Goal: Information Seeking & Learning: Learn about a topic

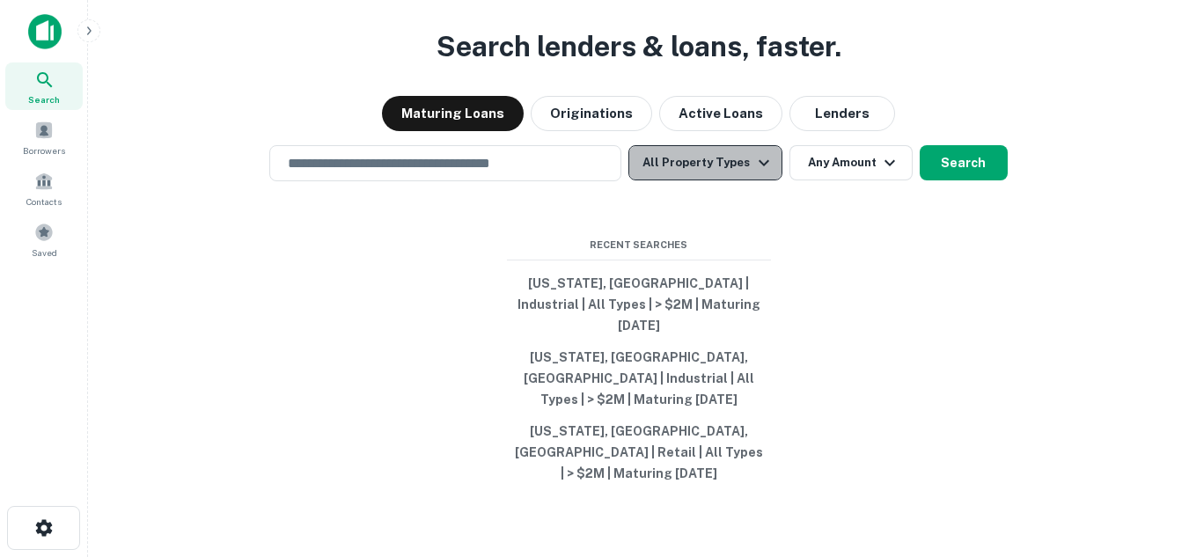
click at [746, 180] on button "All Property Types" at bounding box center [705, 162] width 153 height 35
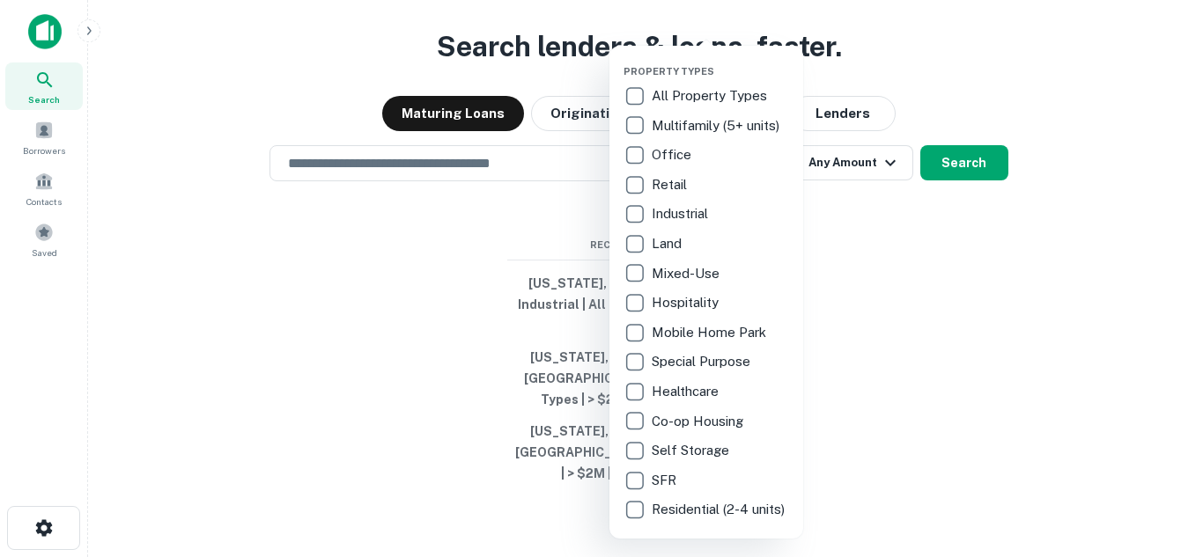
click at [688, 296] on p "Hospitality" at bounding box center [687, 302] width 70 height 21
click at [446, 233] on div at bounding box center [601, 278] width 1203 height 557
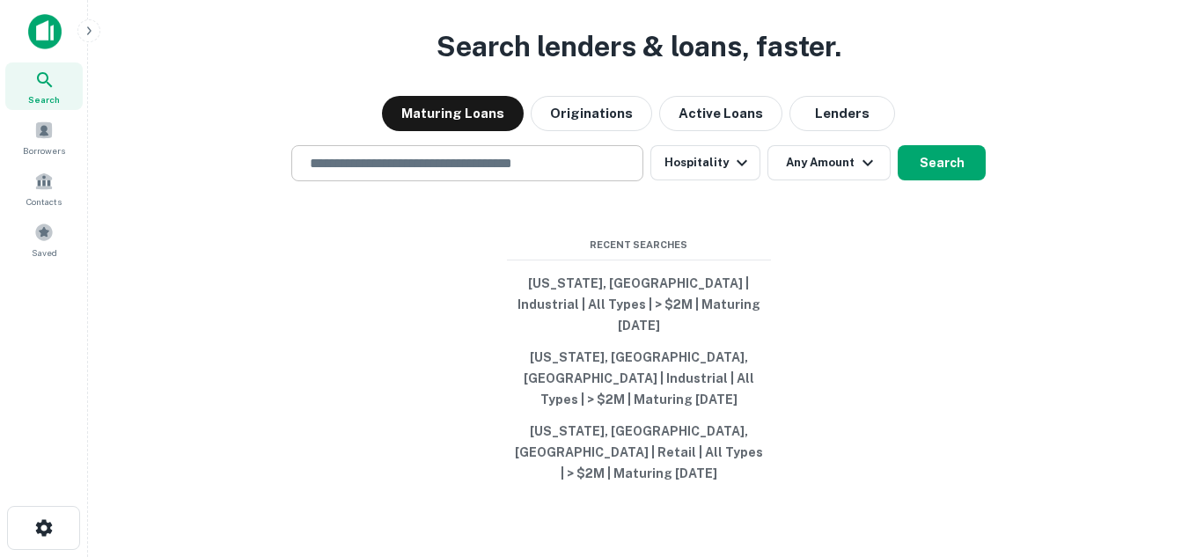
click at [534, 173] on input "text" at bounding box center [467, 163] width 336 height 20
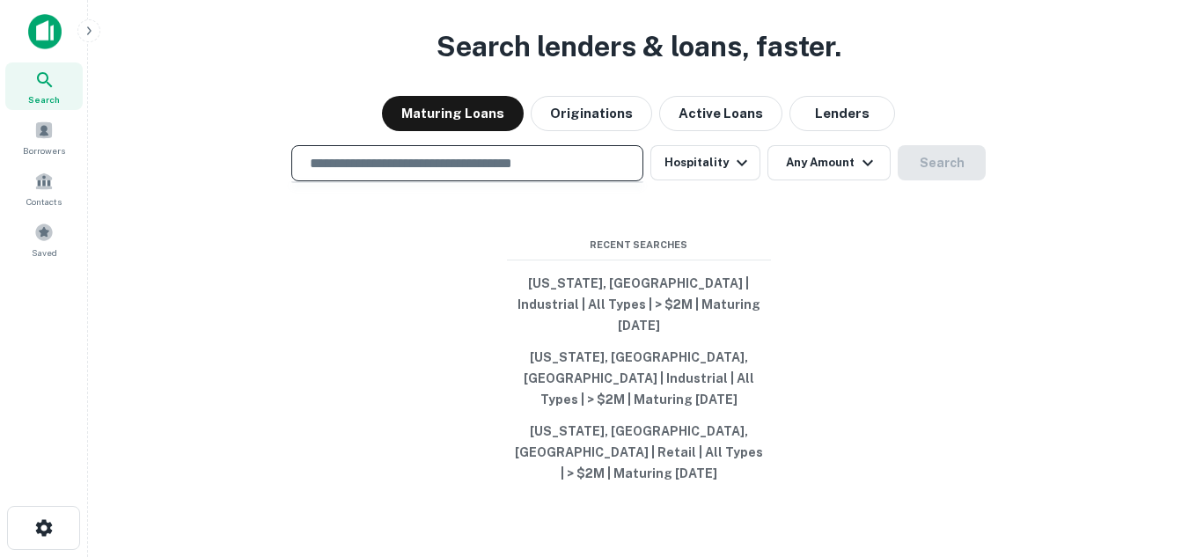
type input "**********"
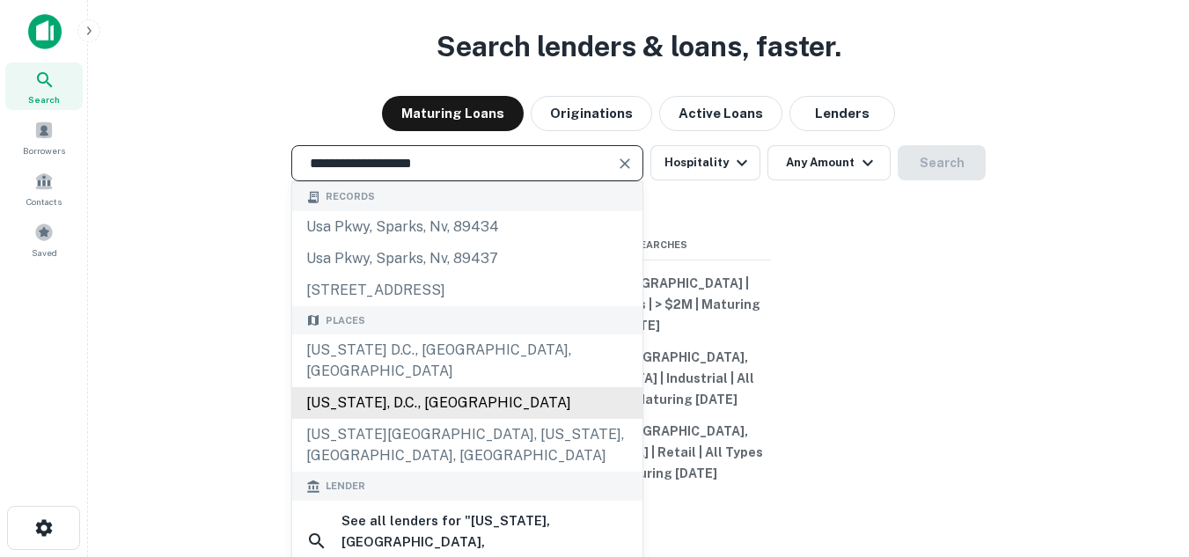
click at [412, 406] on div "[US_STATE], D.C., [GEOGRAPHIC_DATA]" at bounding box center [467, 403] width 350 height 32
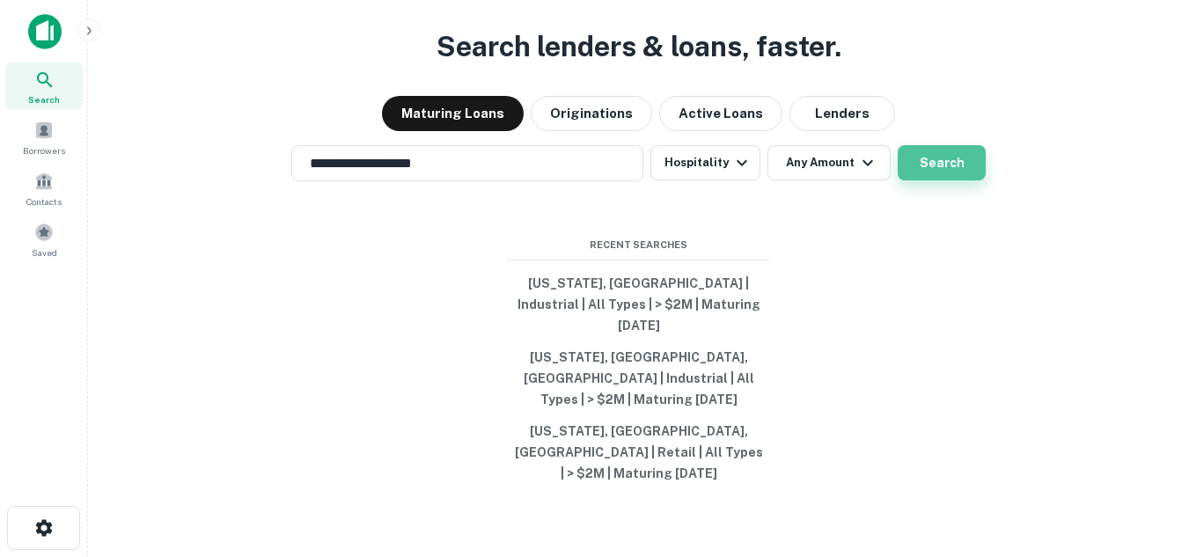
click at [961, 180] on button "Search" at bounding box center [942, 162] width 88 height 35
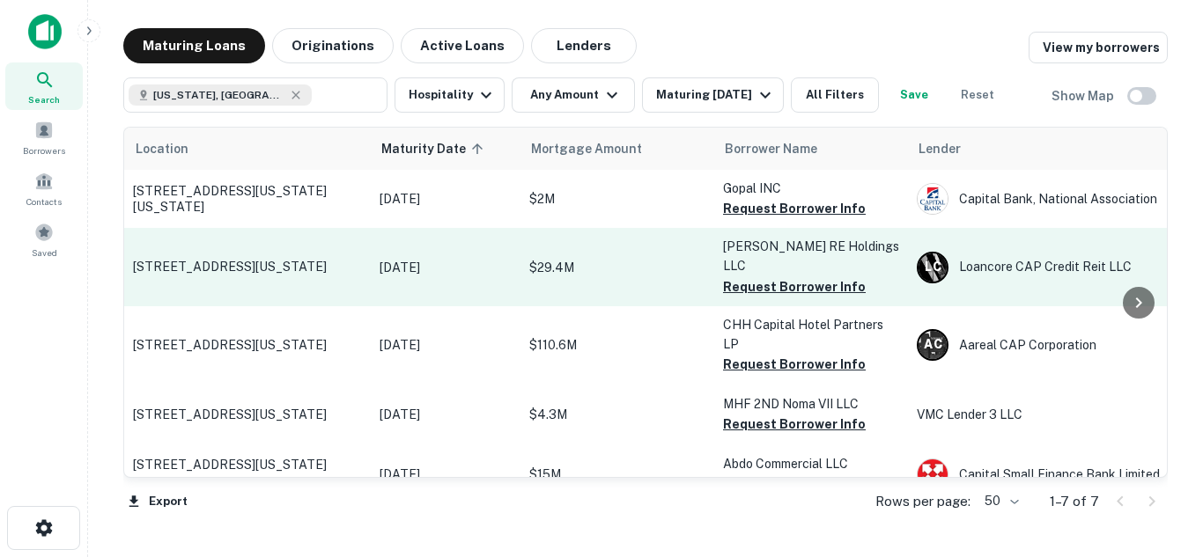
click at [417, 268] on td "[DATE]" at bounding box center [446, 266] width 150 height 77
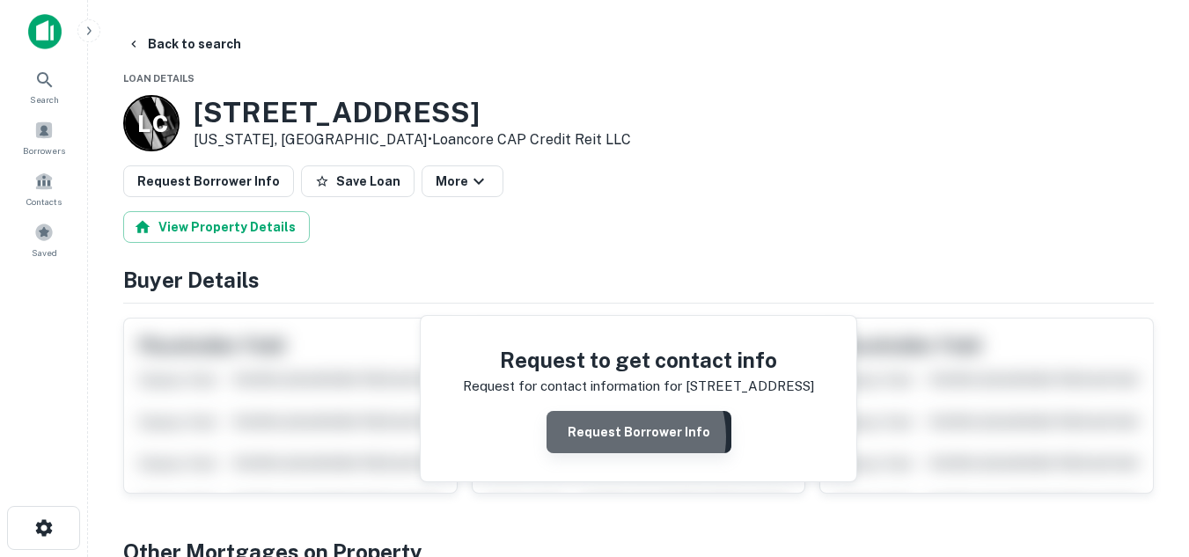
click at [629, 437] on button "Request Borrower Info" at bounding box center [639, 432] width 185 height 42
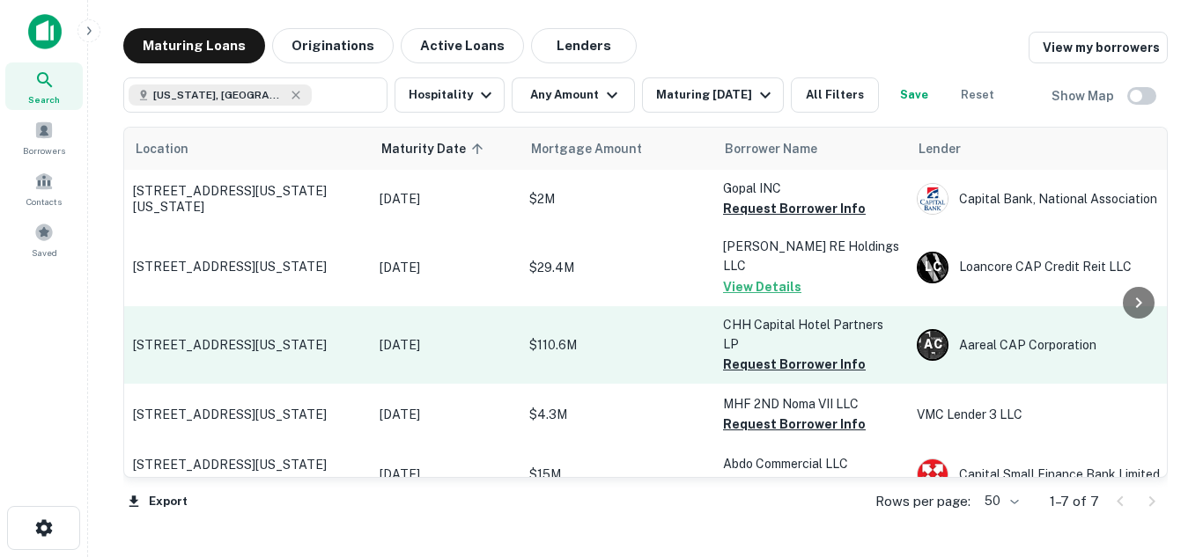
click at [555, 335] on p "$110.6M" at bounding box center [617, 344] width 176 height 19
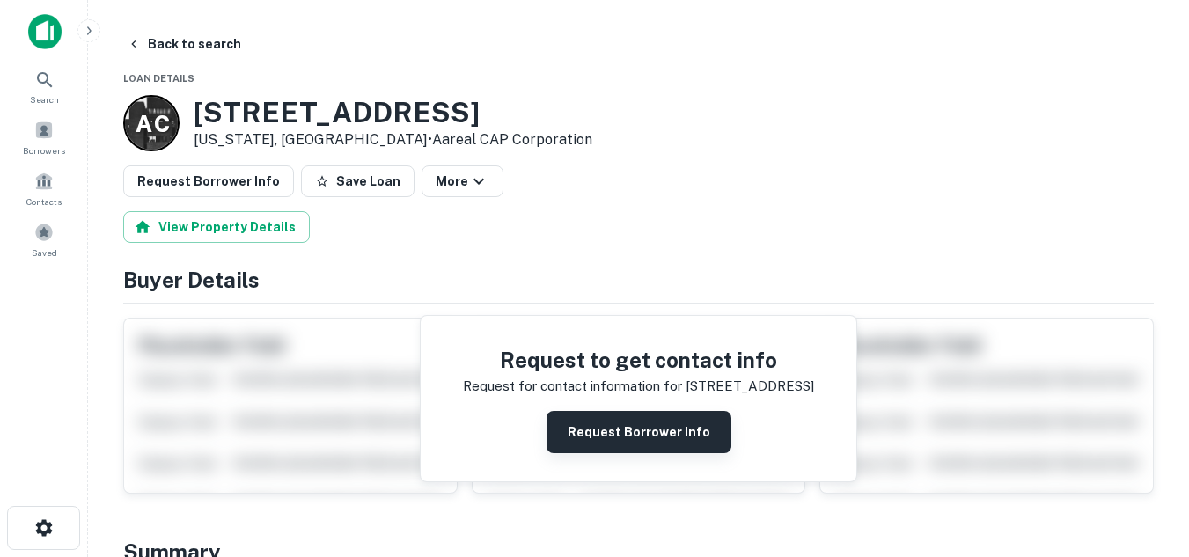
click at [594, 431] on button "Request Borrower Info" at bounding box center [639, 432] width 185 height 42
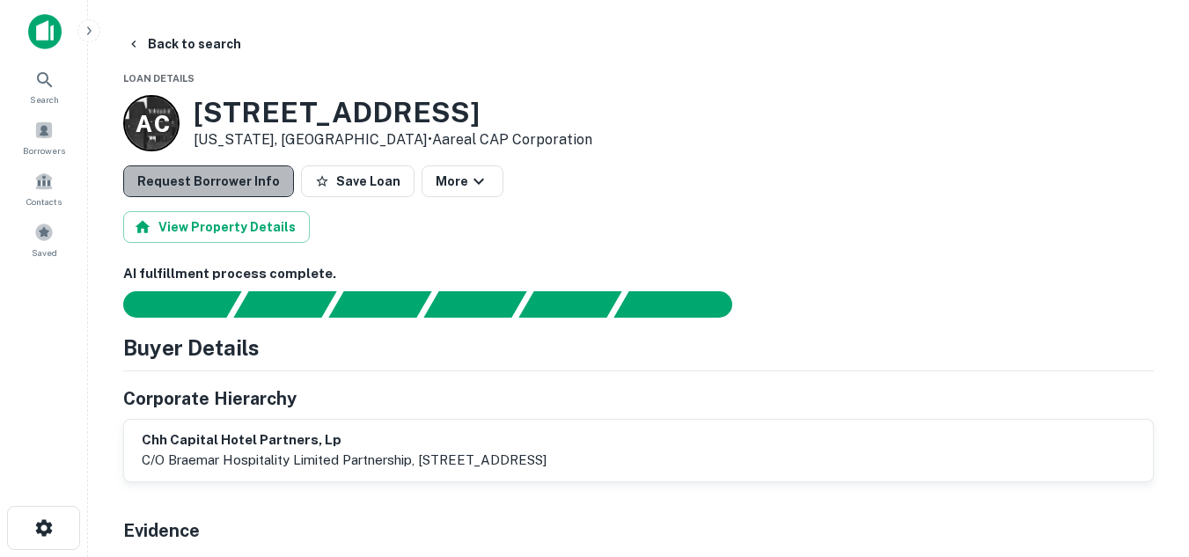
click at [240, 183] on button "Request Borrower Info" at bounding box center [208, 182] width 171 height 32
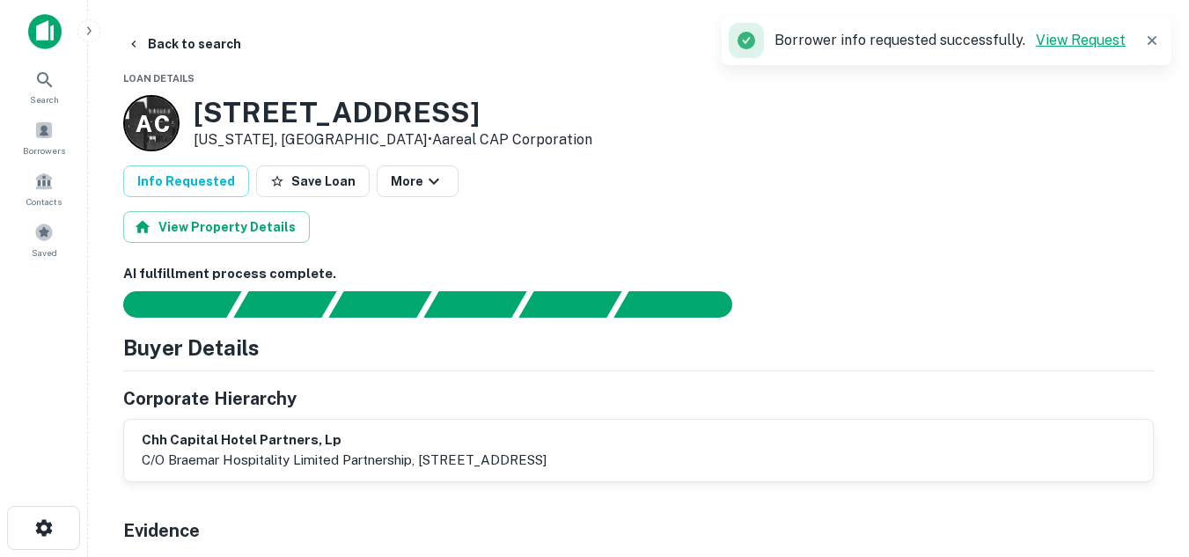
click at [1079, 42] on link "View Request" at bounding box center [1081, 40] width 90 height 17
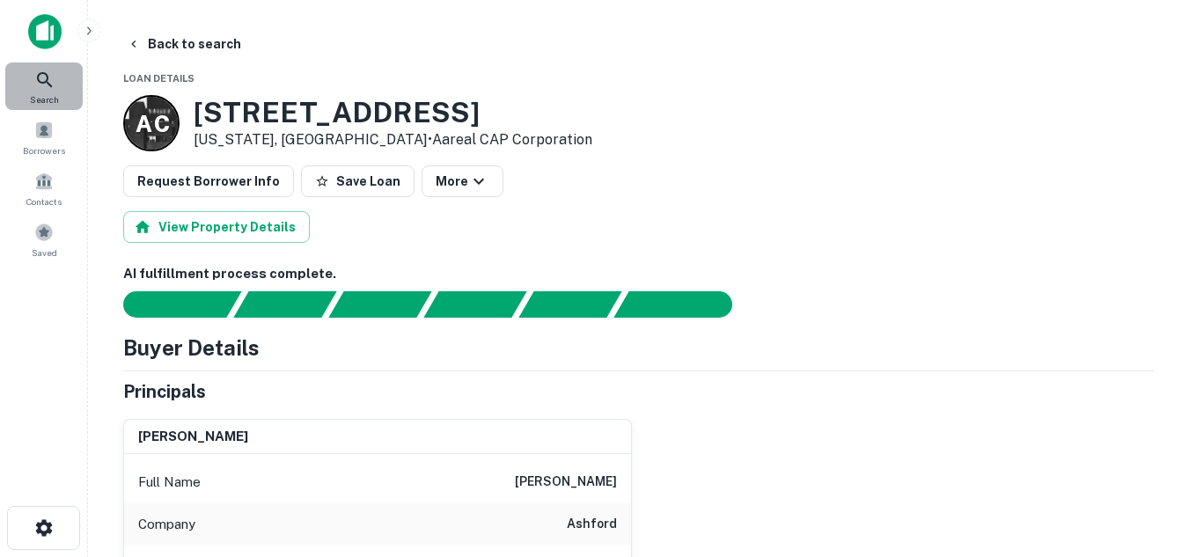
click at [47, 100] on span "Search" at bounding box center [44, 99] width 29 height 14
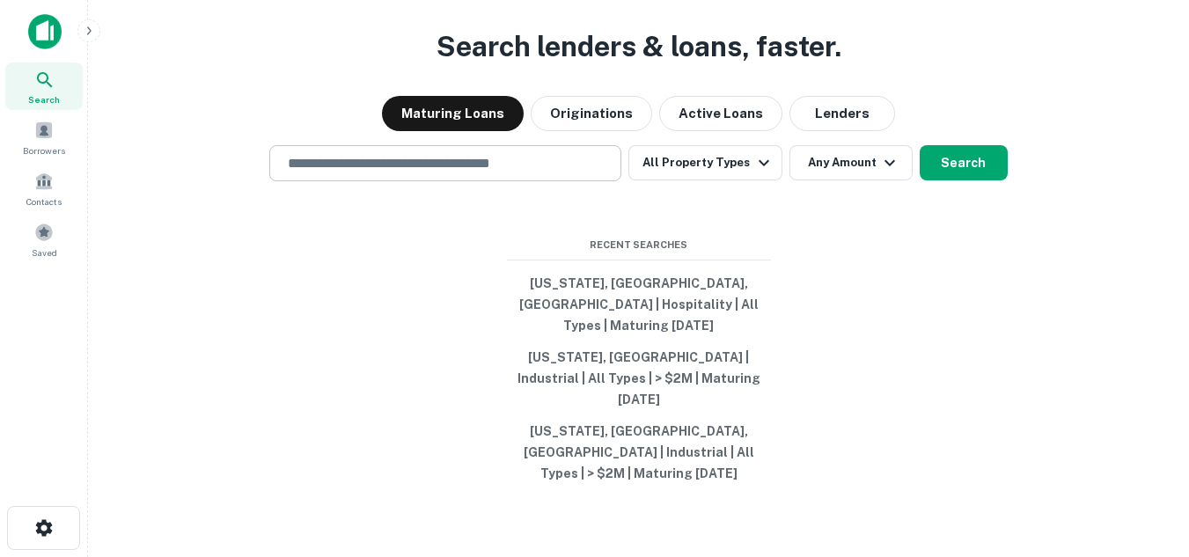
click at [476, 173] on input "text" at bounding box center [445, 163] width 336 height 20
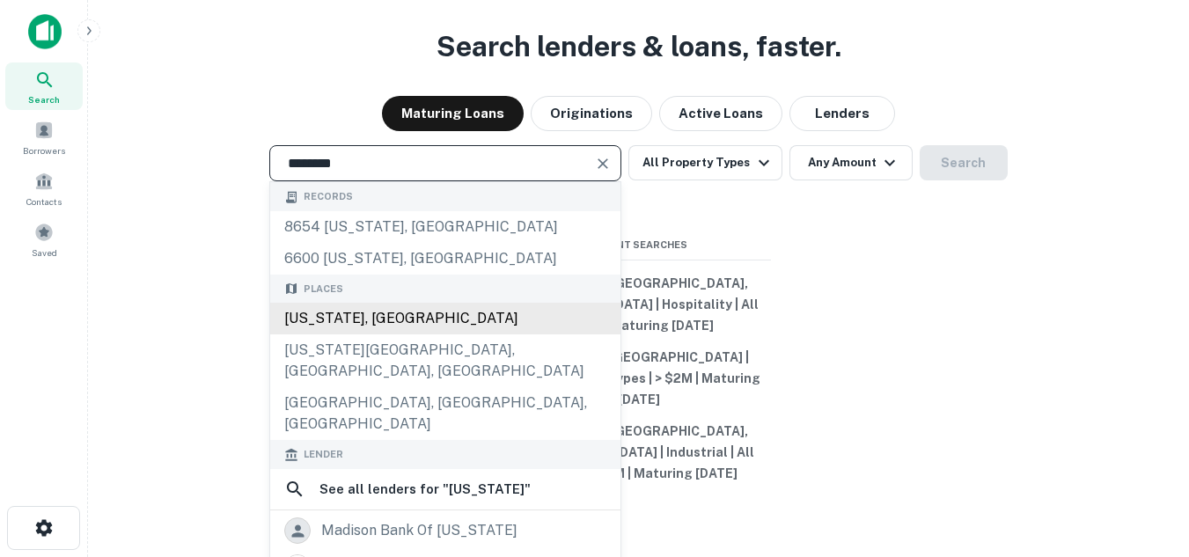
click at [388, 335] on div "Maryland, USA" at bounding box center [445, 319] width 350 height 32
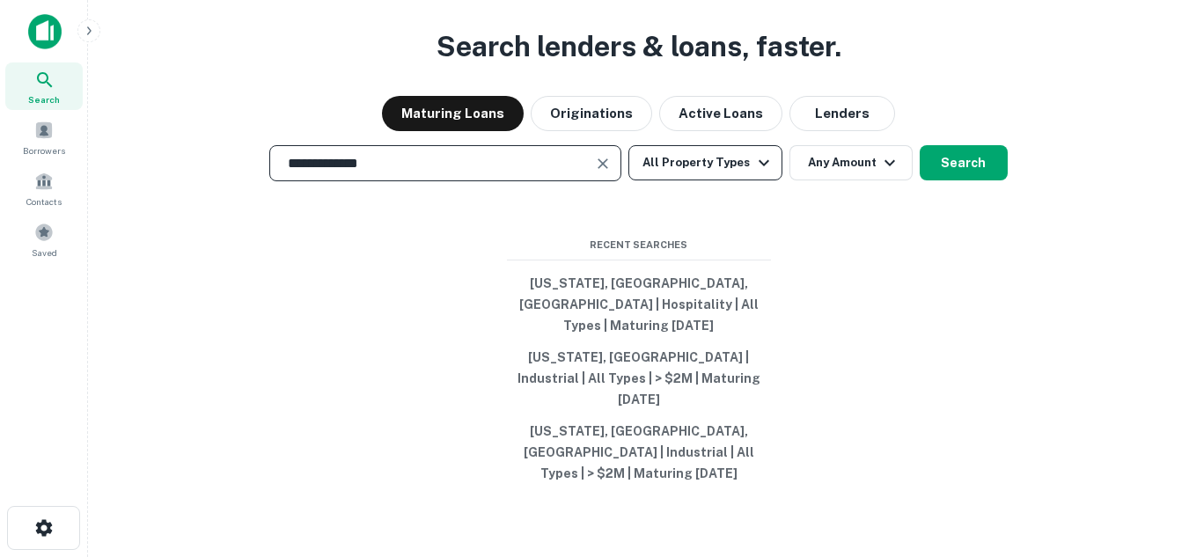
type input "**********"
click at [739, 180] on button "All Property Types" at bounding box center [705, 162] width 153 height 35
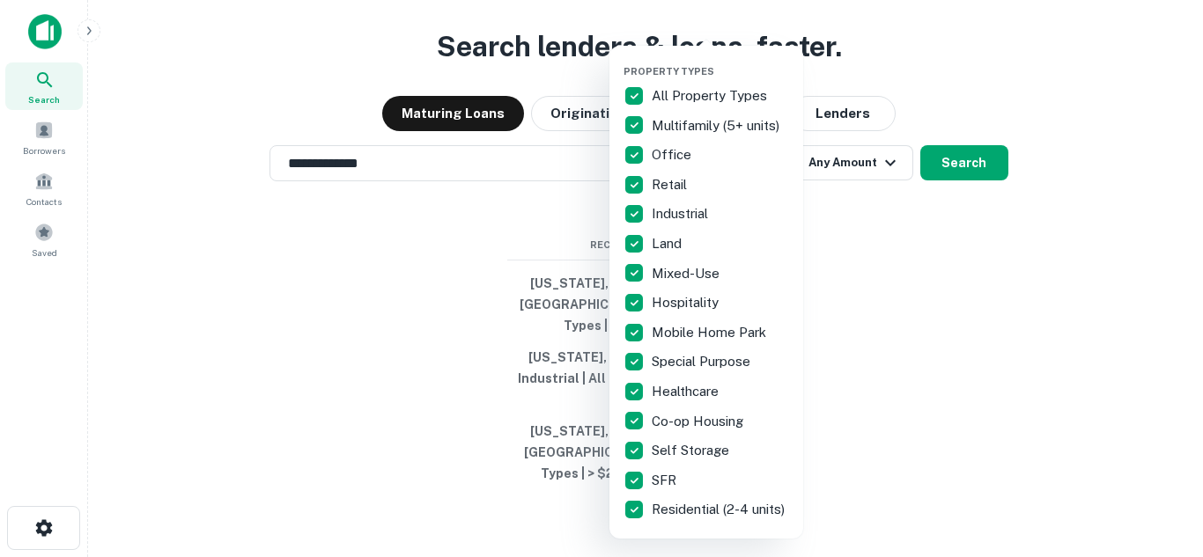
click at [662, 100] on p "All Property Types" at bounding box center [711, 95] width 119 height 21
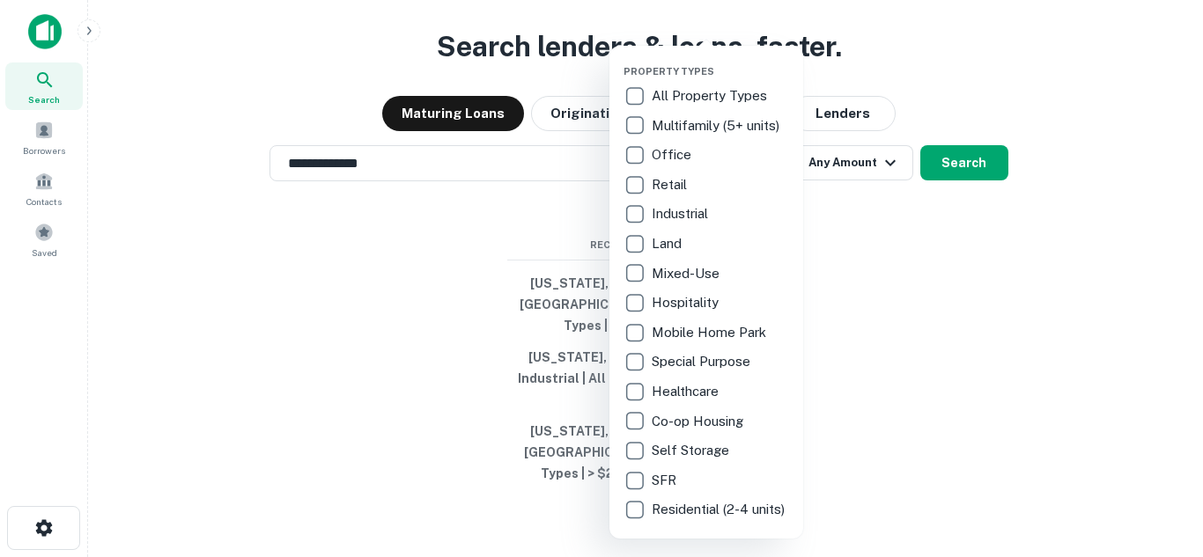
click at [690, 124] on p "Multifamily (5+ units)" at bounding box center [717, 125] width 131 height 21
click at [887, 298] on div at bounding box center [601, 278] width 1203 height 557
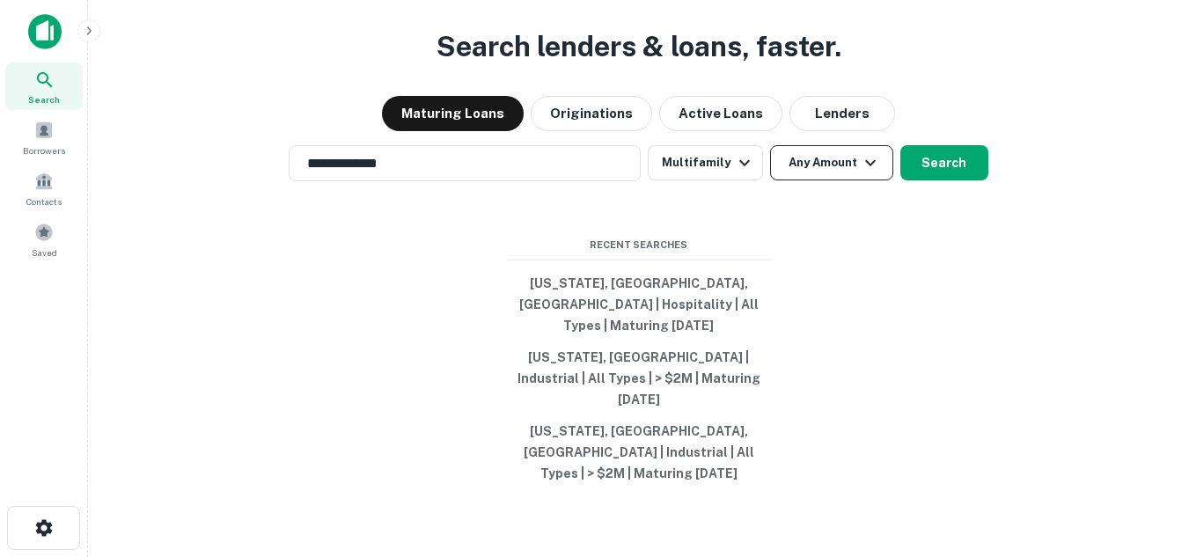
click at [809, 180] on button "Any Amount" at bounding box center [831, 162] width 123 height 35
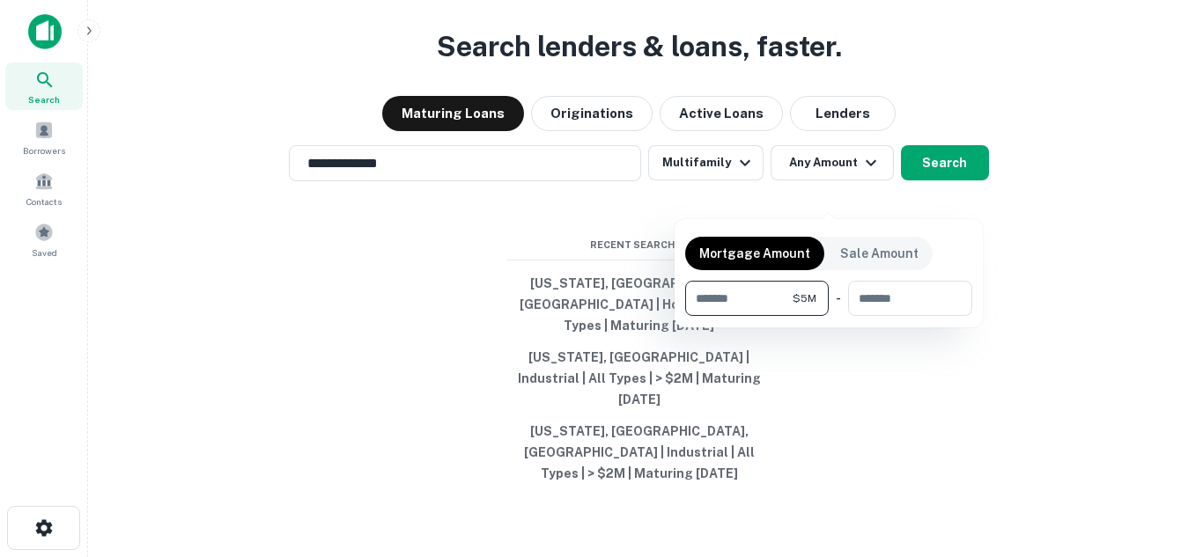
type input "*******"
click at [954, 191] on div at bounding box center [601, 278] width 1203 height 557
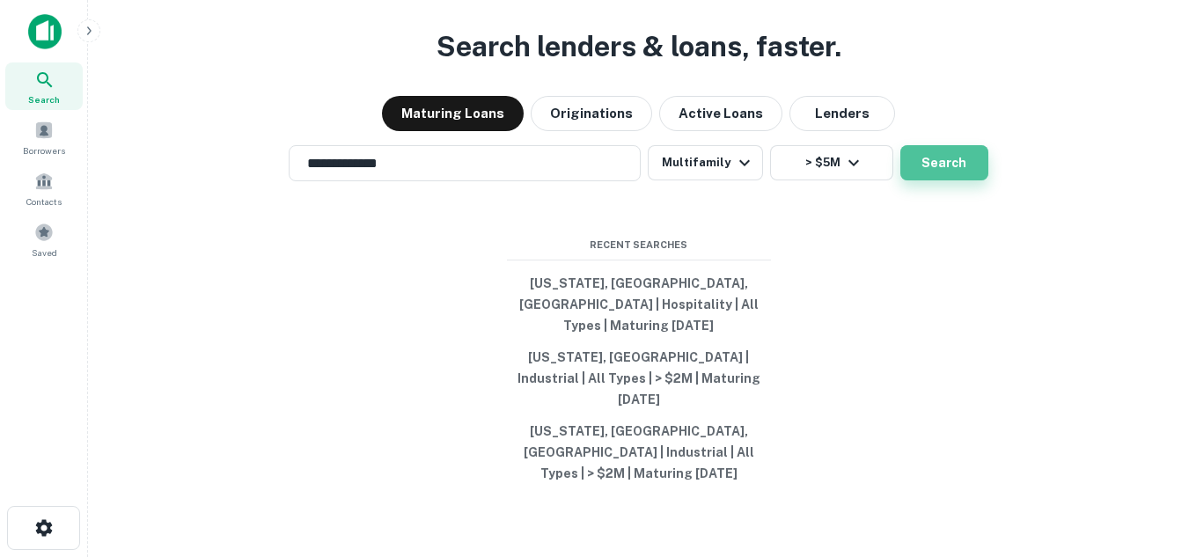
click at [927, 180] on button "Search" at bounding box center [945, 162] width 88 height 35
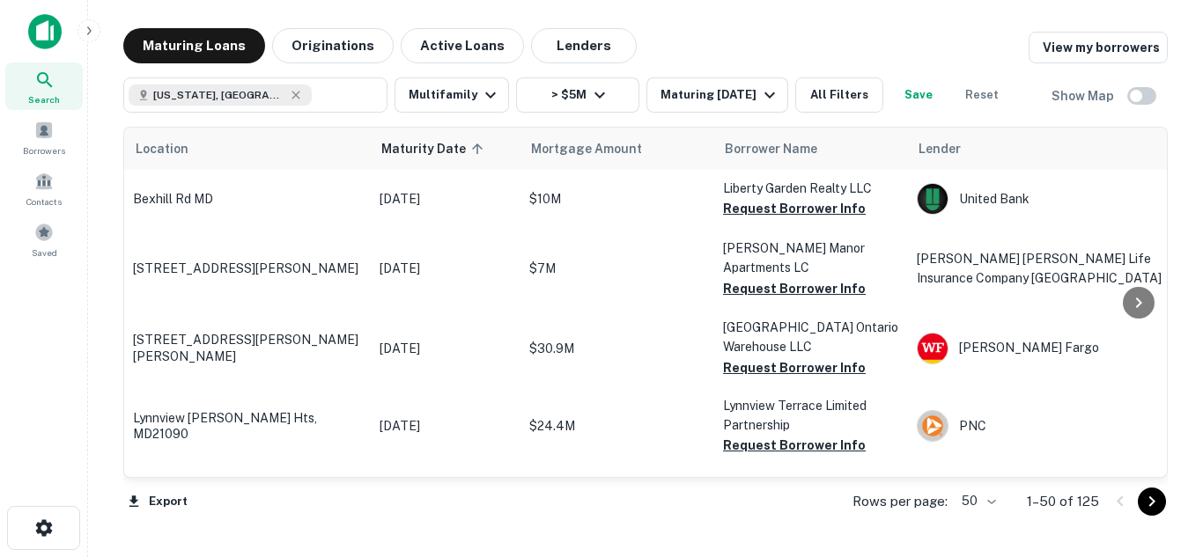
click at [987, 505] on body "Search Borrowers Contacts Saved Maturing Loans Originations Active Loans Lender…" at bounding box center [601, 278] width 1203 height 557
click at [992, 522] on li "100" at bounding box center [979, 521] width 51 height 32
click at [145, 501] on div "Export Rows per page: 50 ** 1–50 of 125" at bounding box center [645, 502] width 1044 height 48
click at [142, 501] on button "Export" at bounding box center [157, 502] width 69 height 26
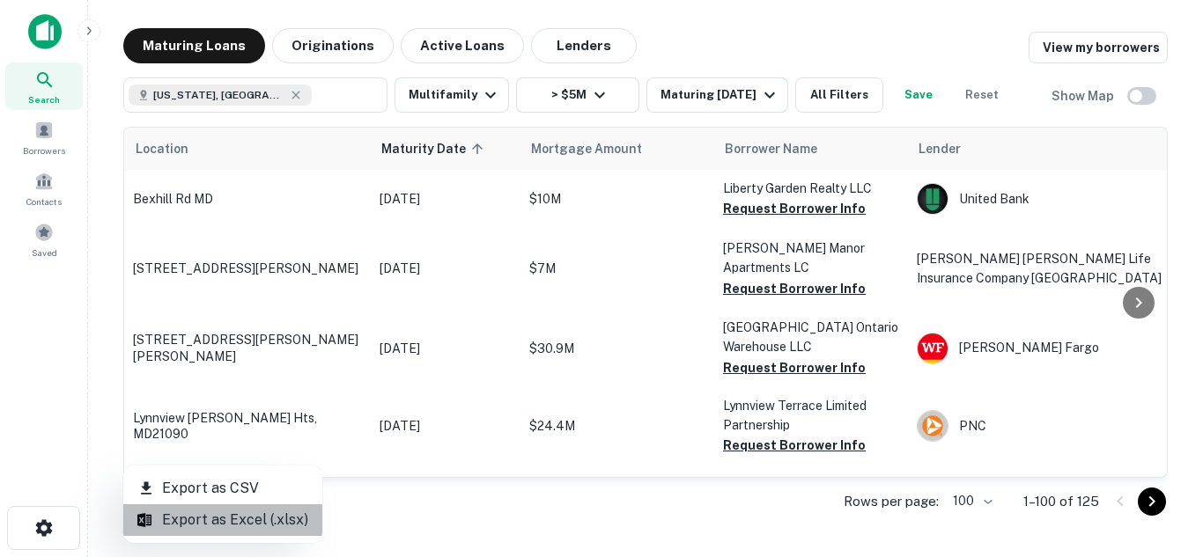
click at [237, 517] on li "Export as Excel (.xlsx)" at bounding box center [222, 521] width 199 height 32
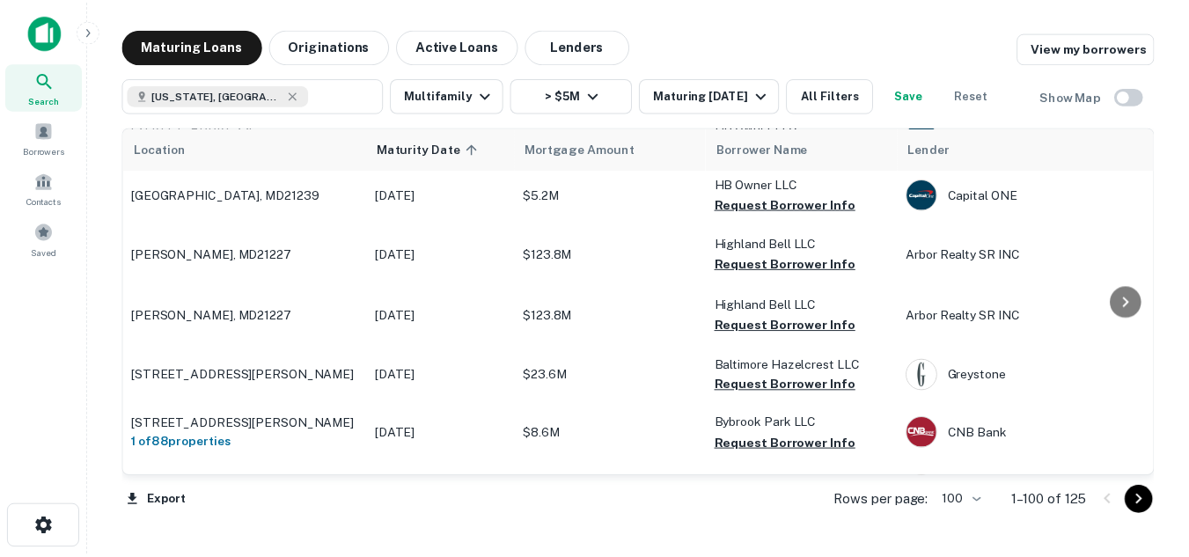
scroll to position [5960, 0]
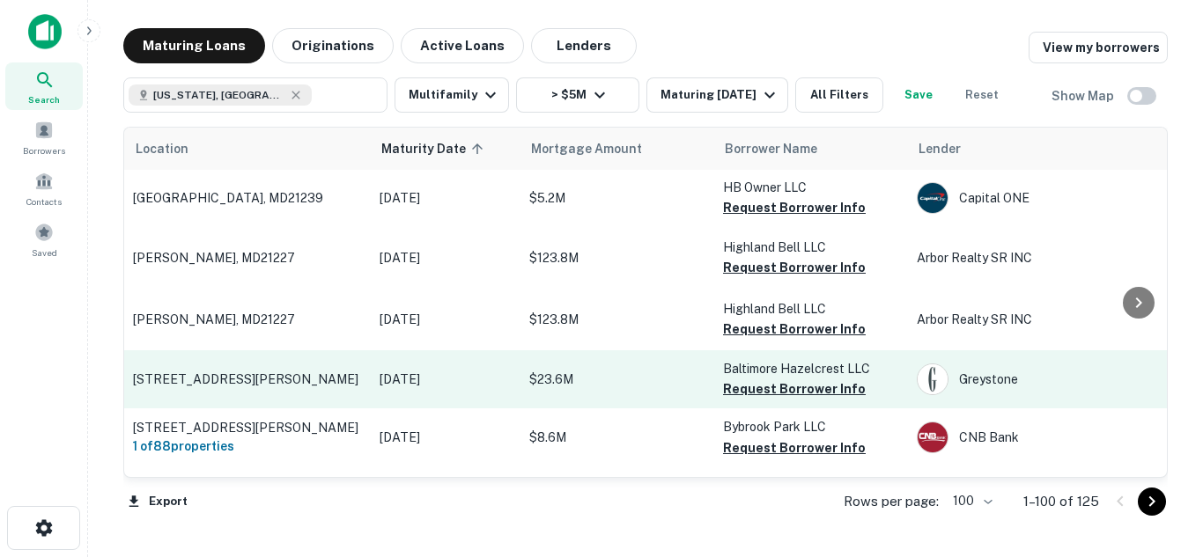
click at [261, 372] on p "6500 Pioneer Dr Baltimore, MD21214" at bounding box center [247, 380] width 229 height 16
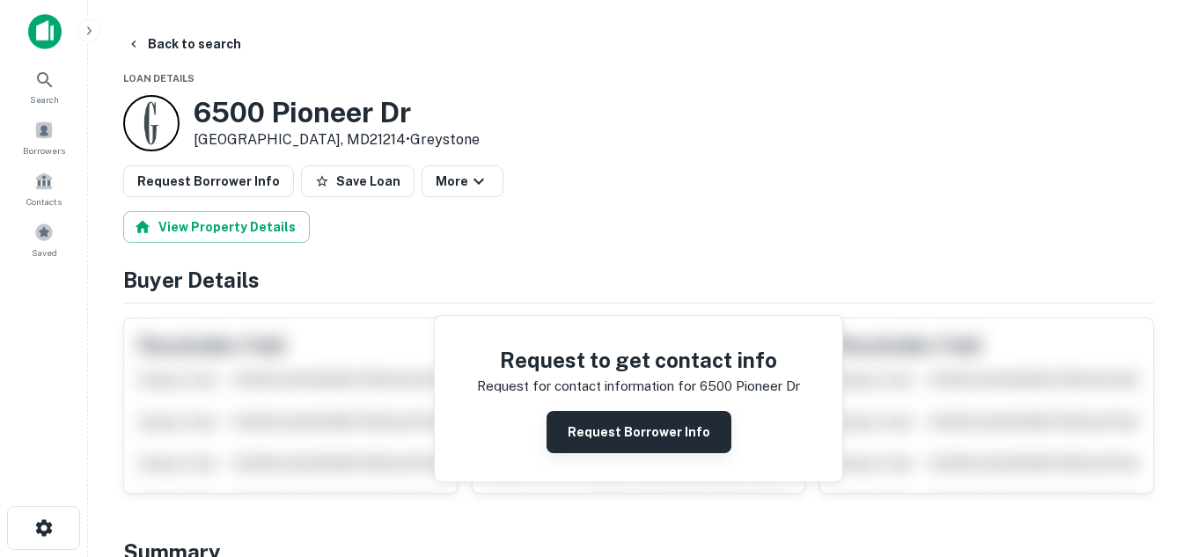
click at [616, 421] on button "Request Borrower Info" at bounding box center [639, 432] width 185 height 42
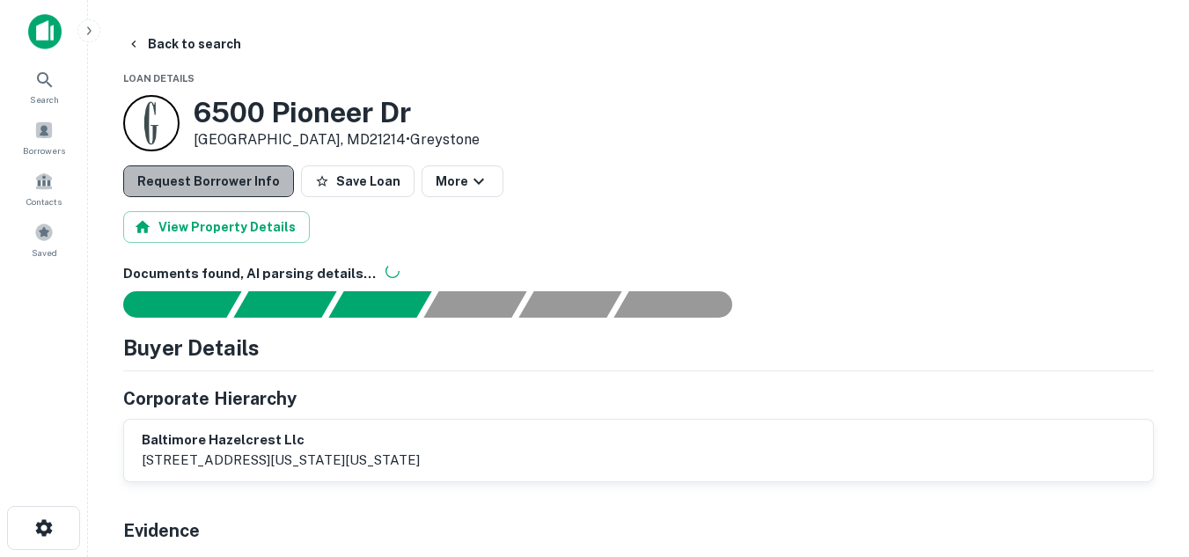
click at [230, 179] on button "Request Borrower Info" at bounding box center [208, 182] width 171 height 32
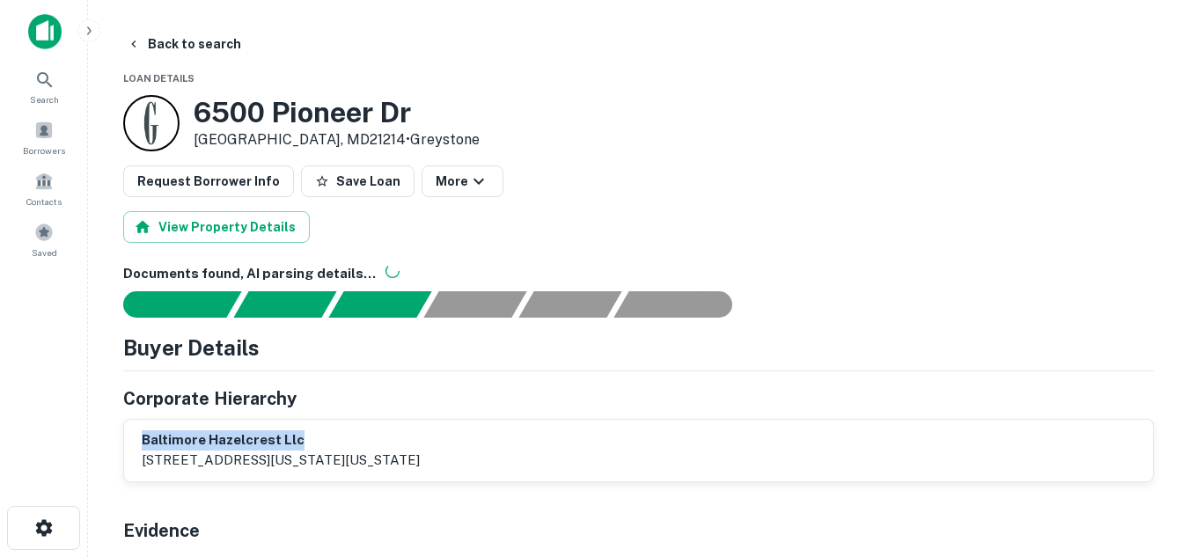
drag, startPoint x: 300, startPoint y: 439, endPoint x: 114, endPoint y: 442, distance: 185.8
copy h6 "baltimore hazelcrest llc"
click at [50, 39] on img at bounding box center [44, 31] width 33 height 35
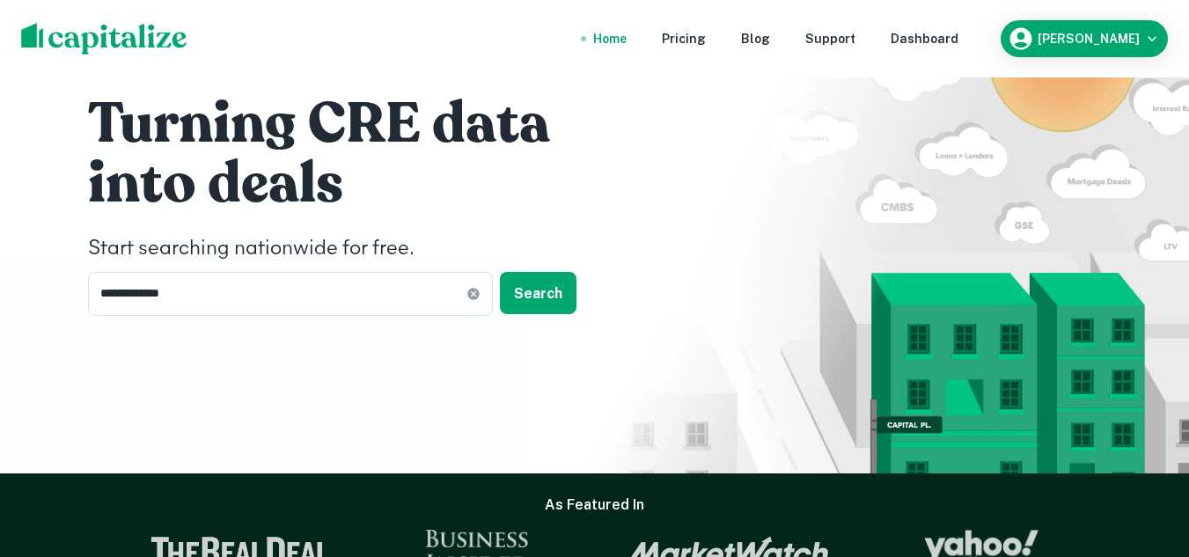
click at [987, 42] on nav "Home Pricing Blog Support Dashboard" at bounding box center [776, 38] width 422 height 39
click at [959, 35] on div "Dashboard" at bounding box center [925, 38] width 68 height 19
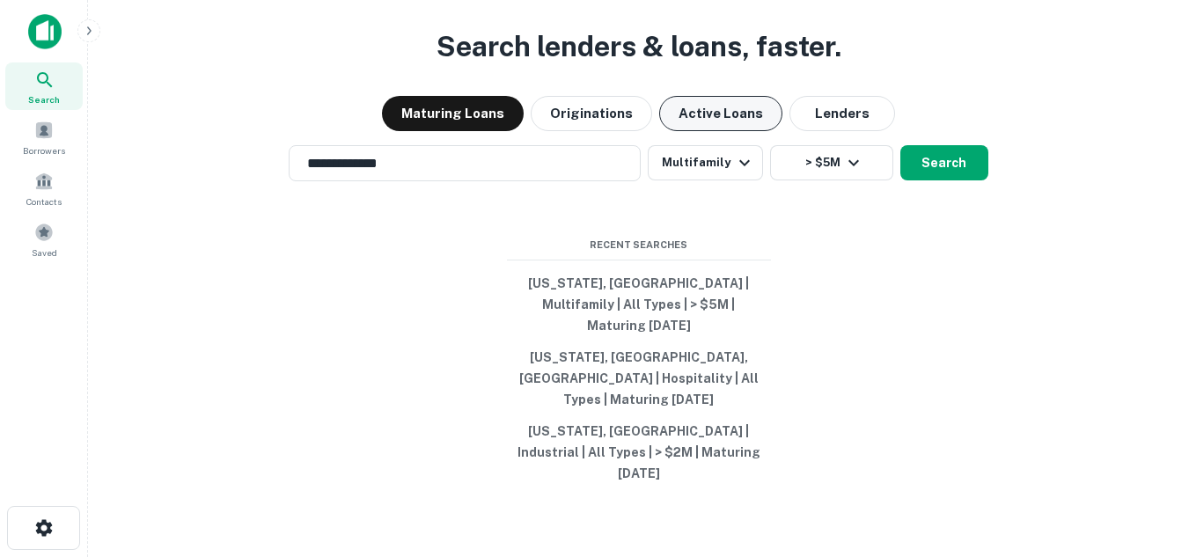
click at [744, 131] on button "Active Loans" at bounding box center [720, 113] width 123 height 35
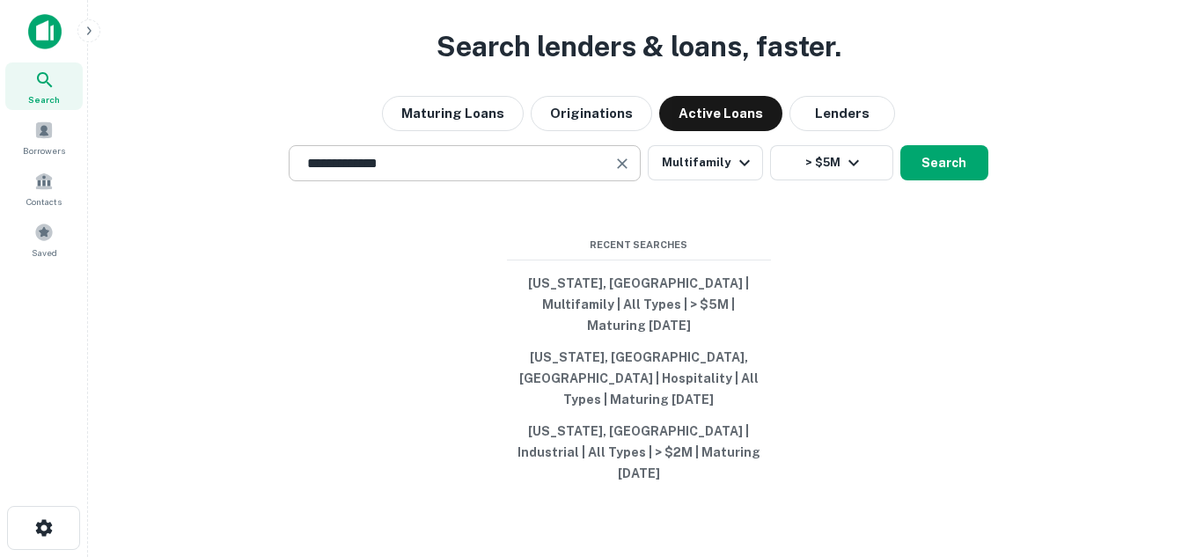
click at [500, 181] on div "**********" at bounding box center [465, 163] width 352 height 36
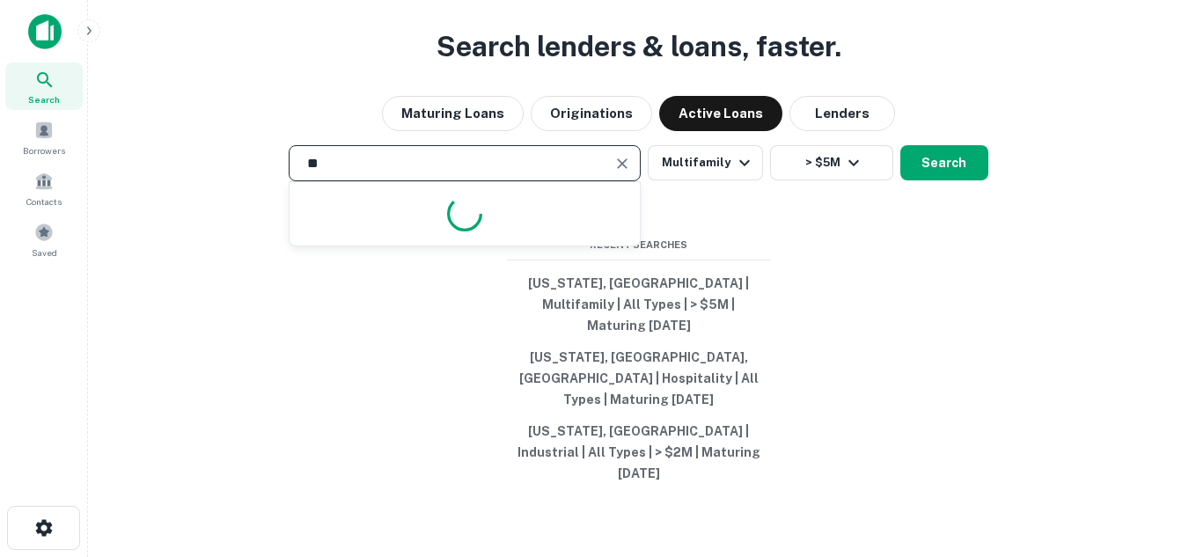
type input "*"
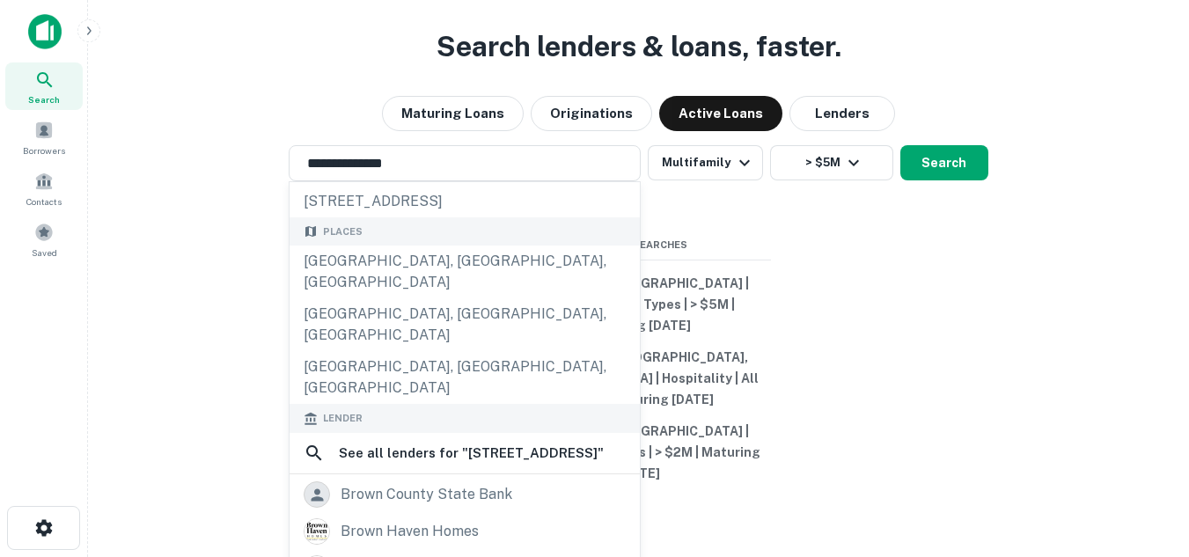
scroll to position [90, 0]
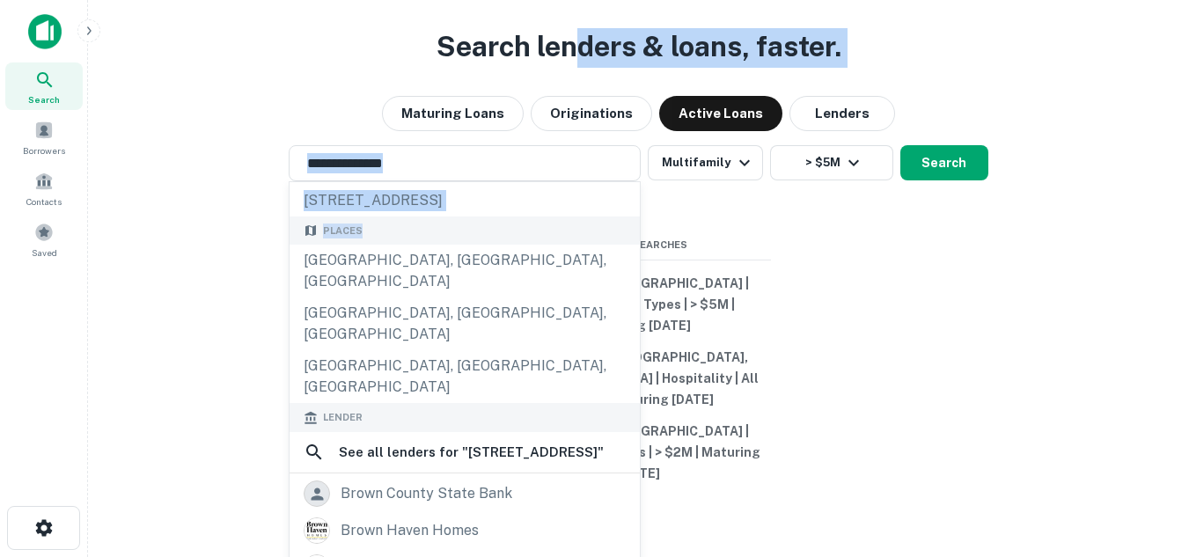
drag, startPoint x: 454, startPoint y: 273, endPoint x: 547, endPoint y: 107, distance: 189.6
click at [547, 107] on div "**********" at bounding box center [638, 320] width 1073 height 557
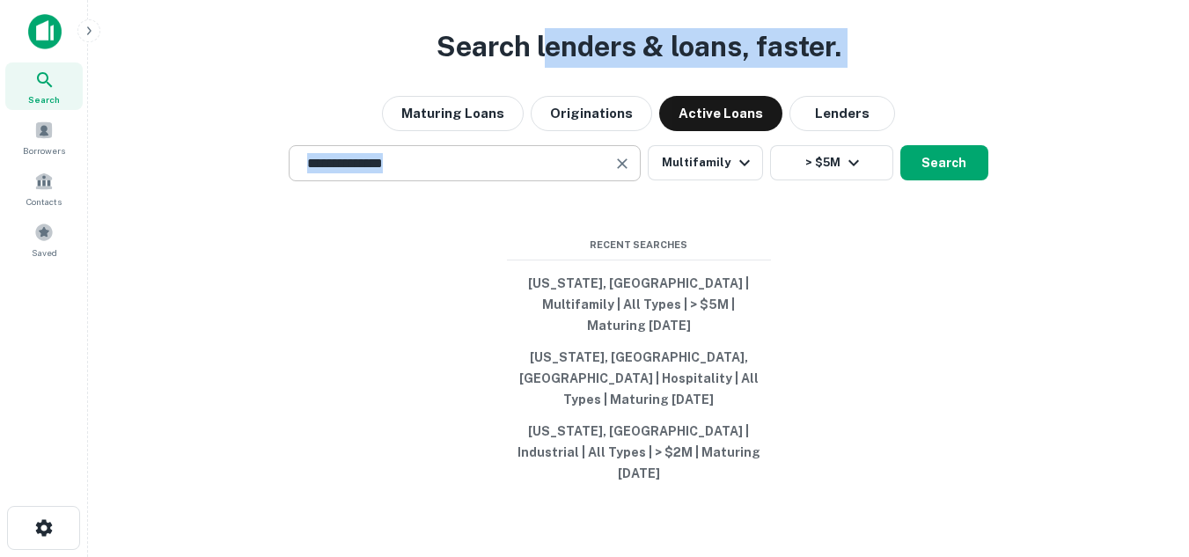
click at [455, 181] on div "**********" at bounding box center [465, 163] width 352 height 36
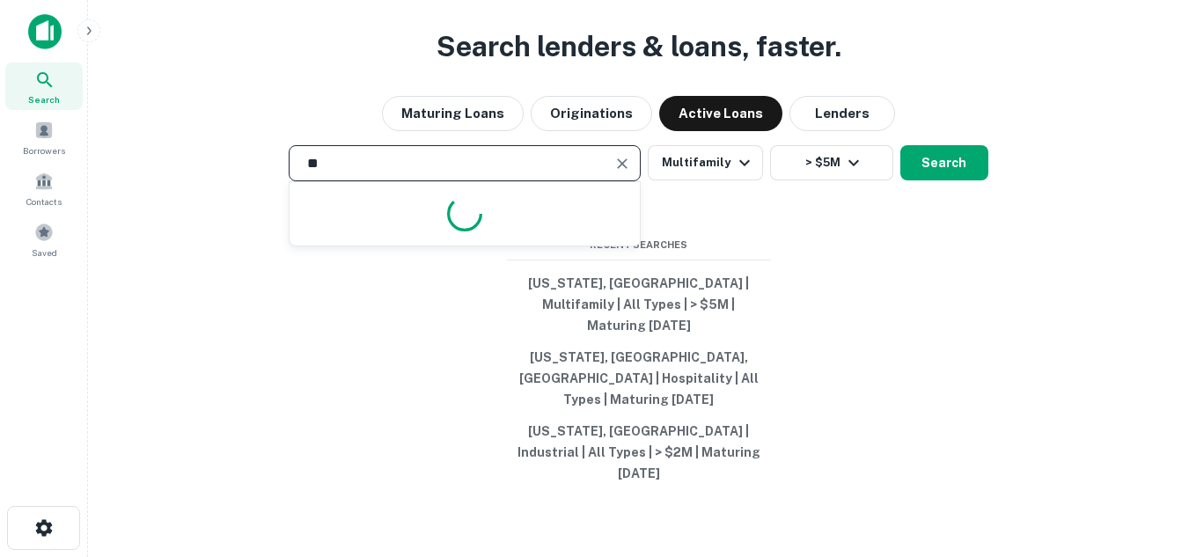
type input "*"
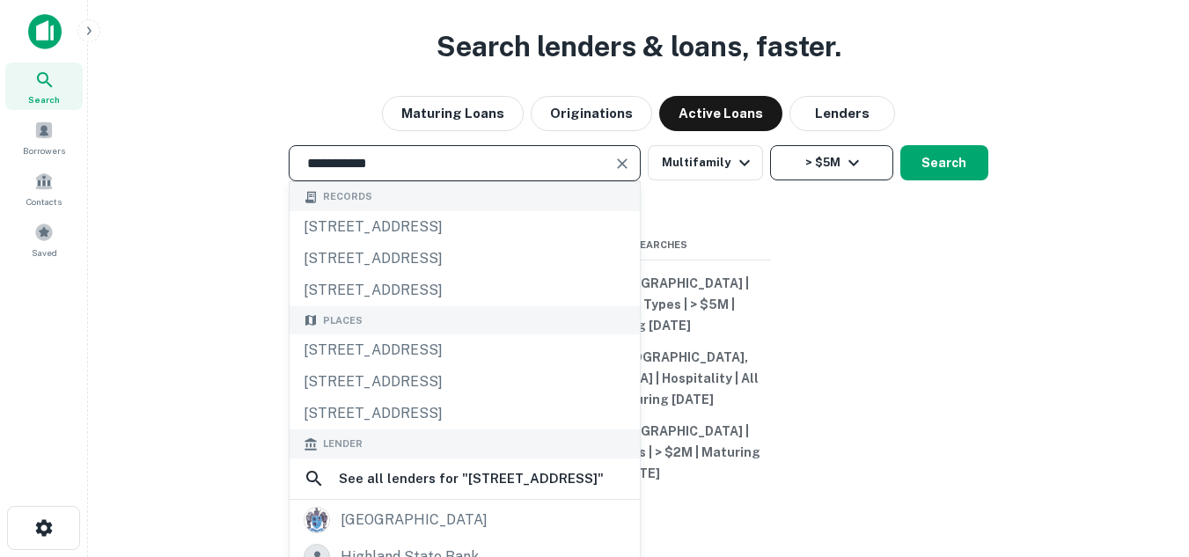
type input "**********"
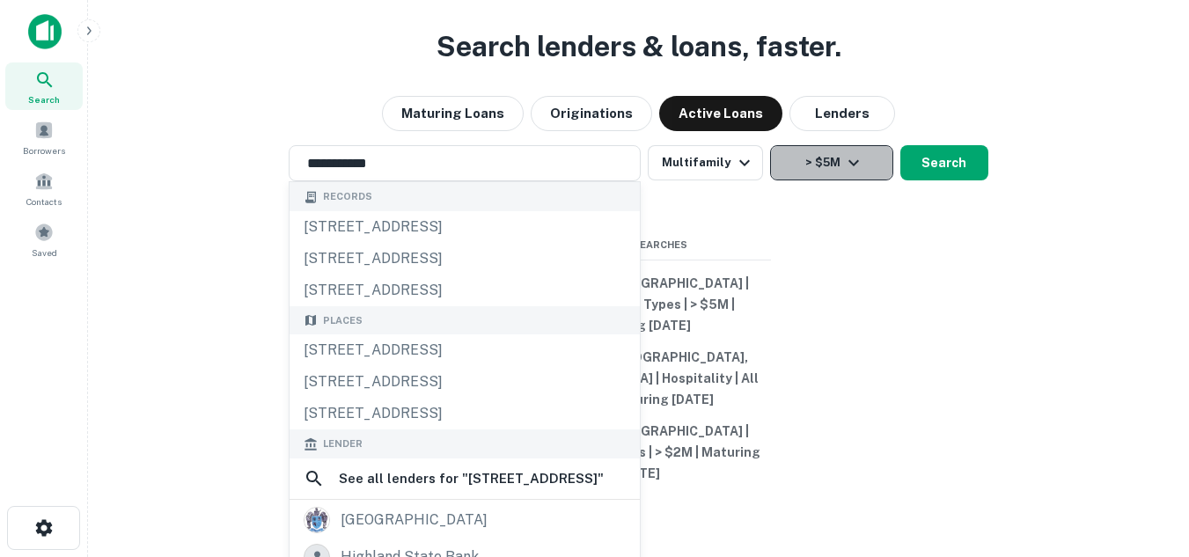
click at [854, 173] on icon "button" at bounding box center [853, 162] width 21 height 21
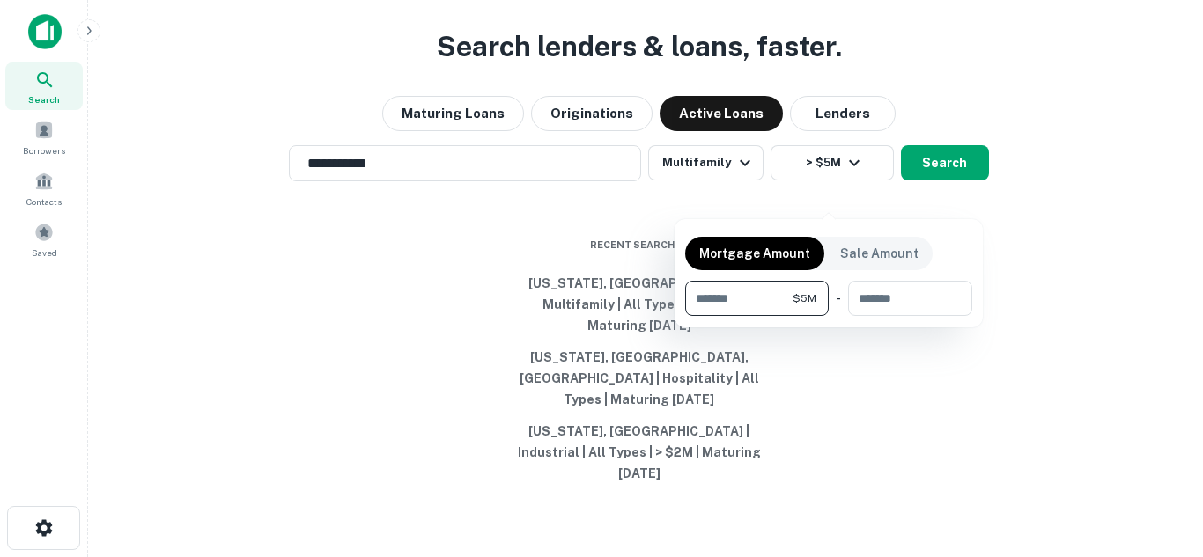
drag, startPoint x: 771, startPoint y: 293, endPoint x: 501, endPoint y: 298, distance: 270.3
click at [501, 298] on div "Mortgage Amount Sale Amount ******* $5M ​ - ​" at bounding box center [601, 278] width 1203 height 557
click at [739, 201] on div at bounding box center [601, 278] width 1203 height 557
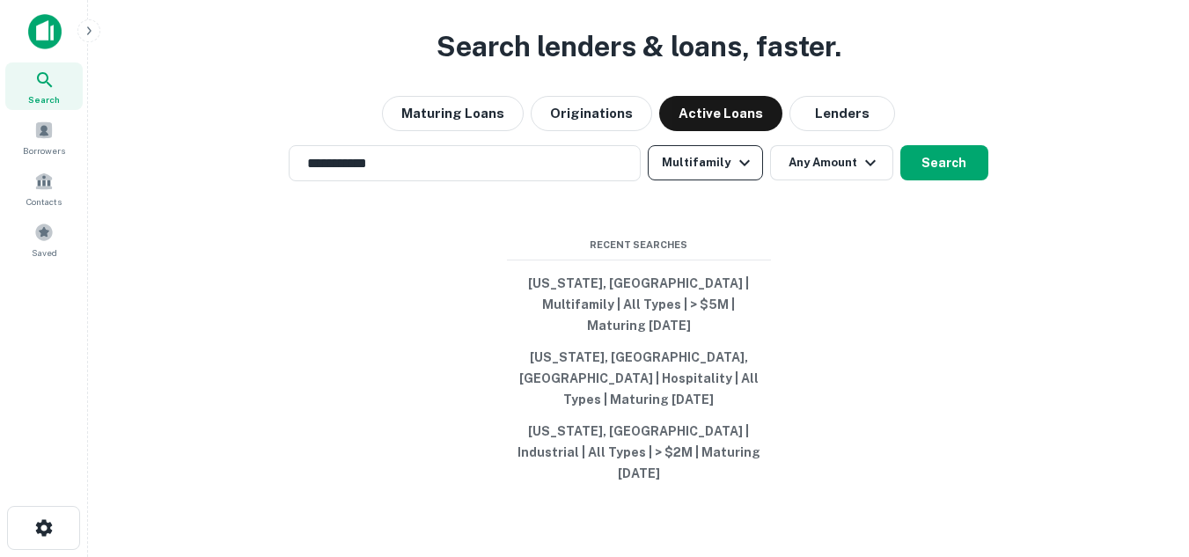
click at [746, 173] on icon "button" at bounding box center [744, 162] width 21 height 21
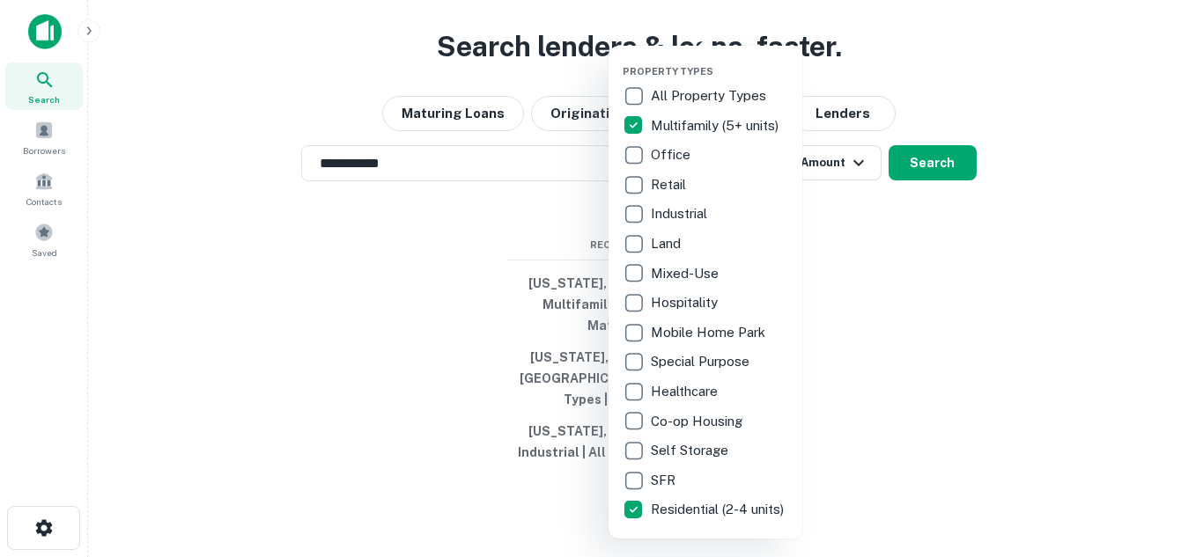
click at [935, 453] on div at bounding box center [601, 278] width 1203 height 557
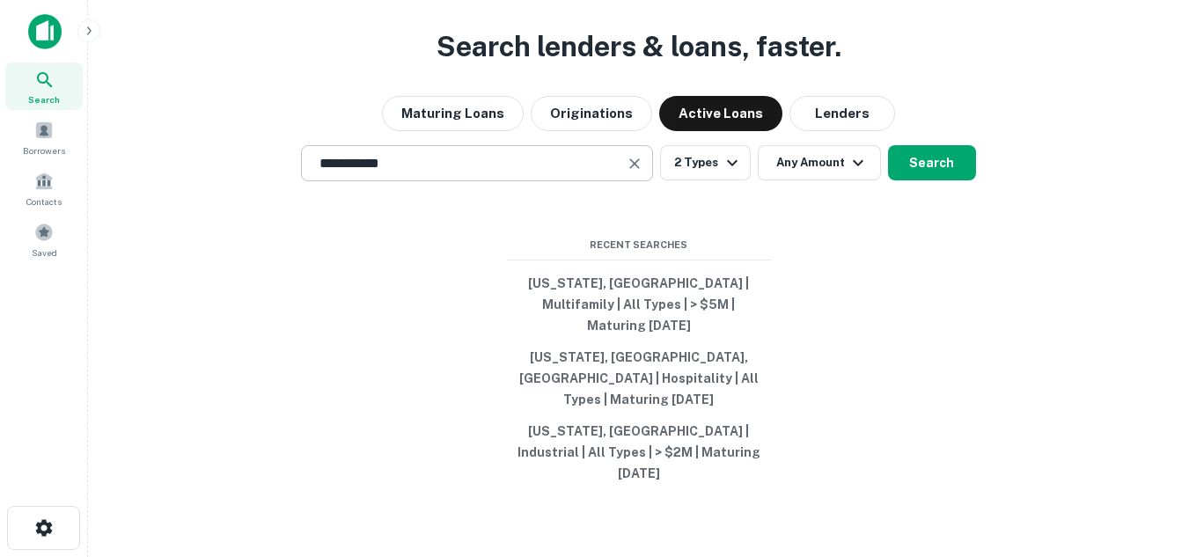
click at [431, 173] on input "**********" at bounding box center [464, 163] width 310 height 20
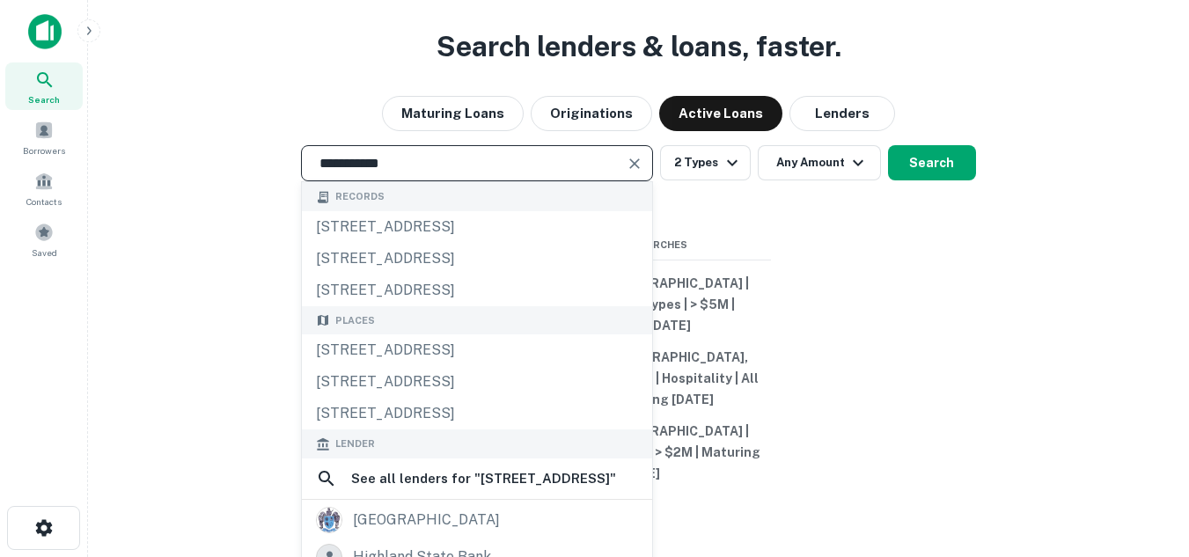
type input "**********"
